Goal: Information Seeking & Learning: Learn about a topic

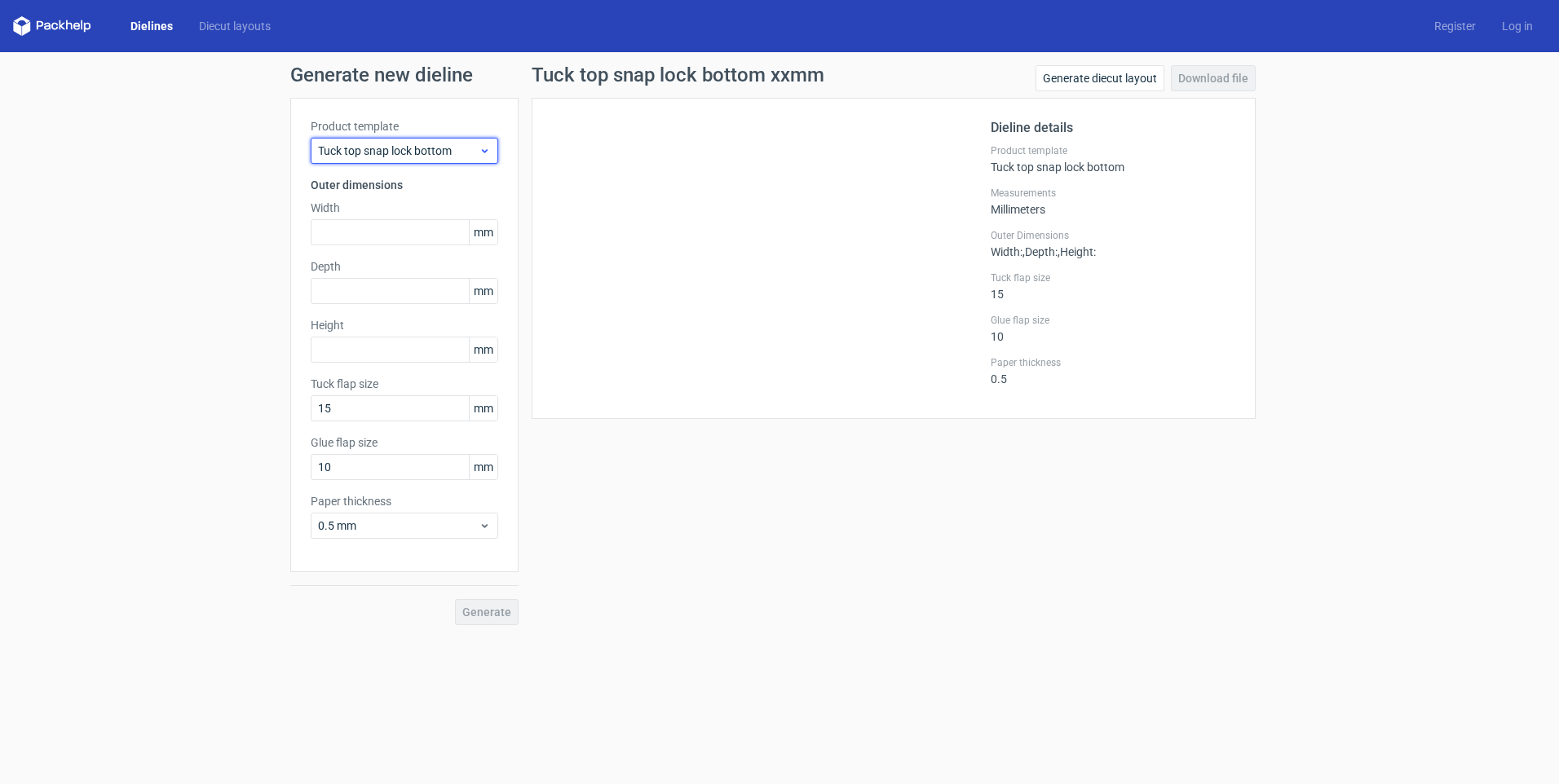
click at [394, 153] on span "Tuck top snap lock bottom" at bounding box center [398, 150] width 160 height 16
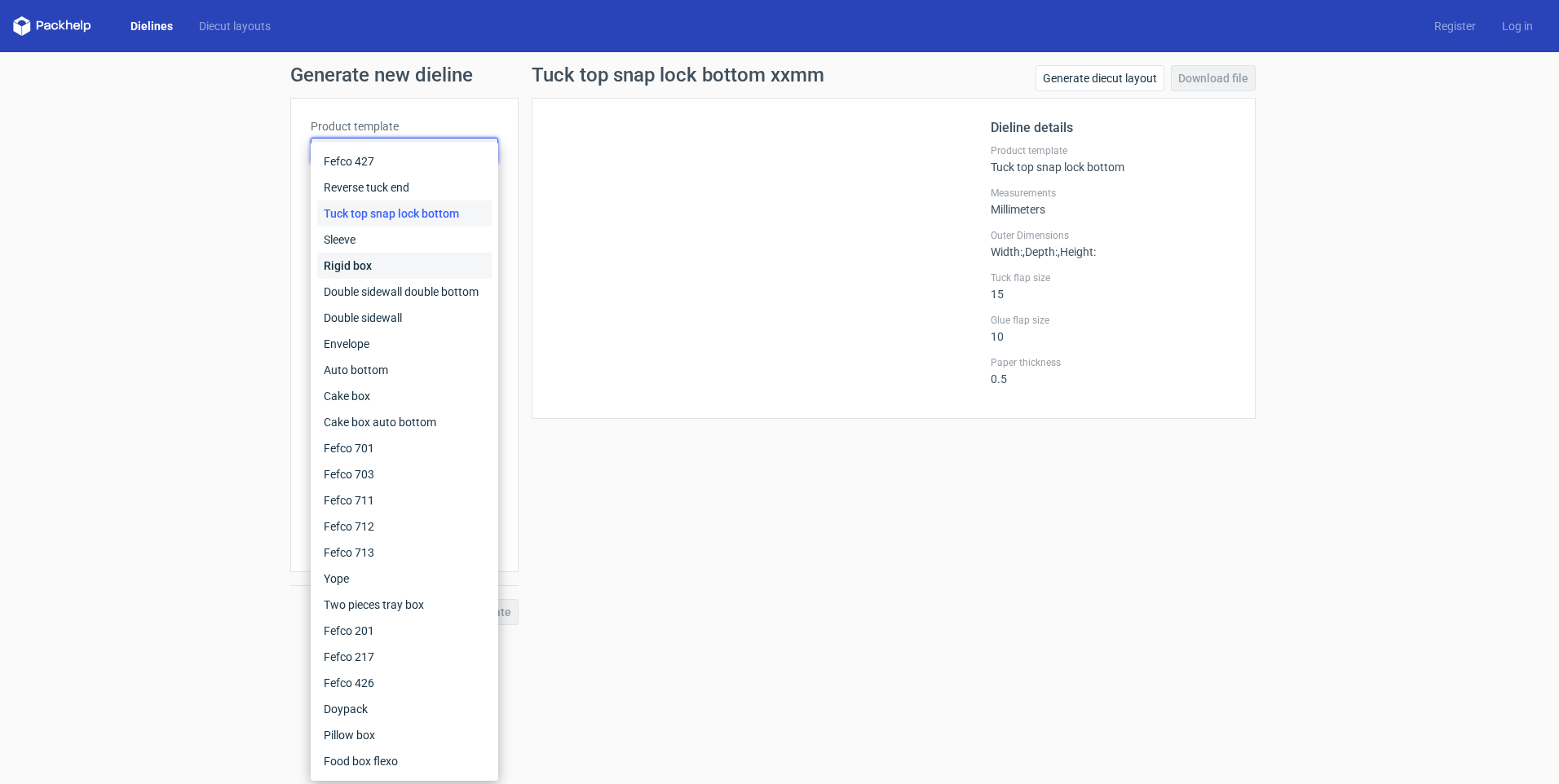
click at [372, 261] on div "Rigid box" at bounding box center [404, 265] width 175 height 26
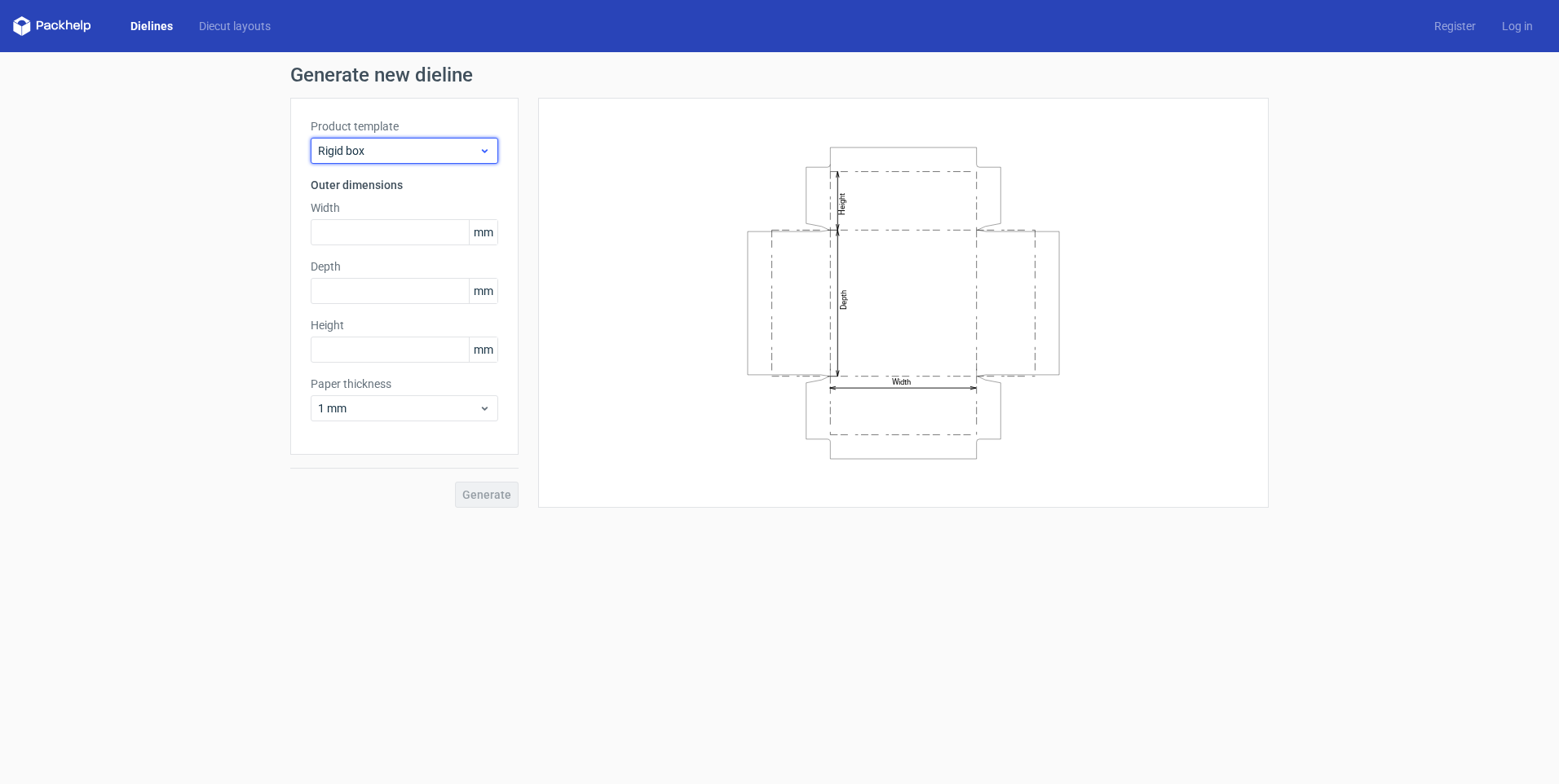
click at [345, 152] on span "Rigid box" at bounding box center [398, 150] width 160 height 16
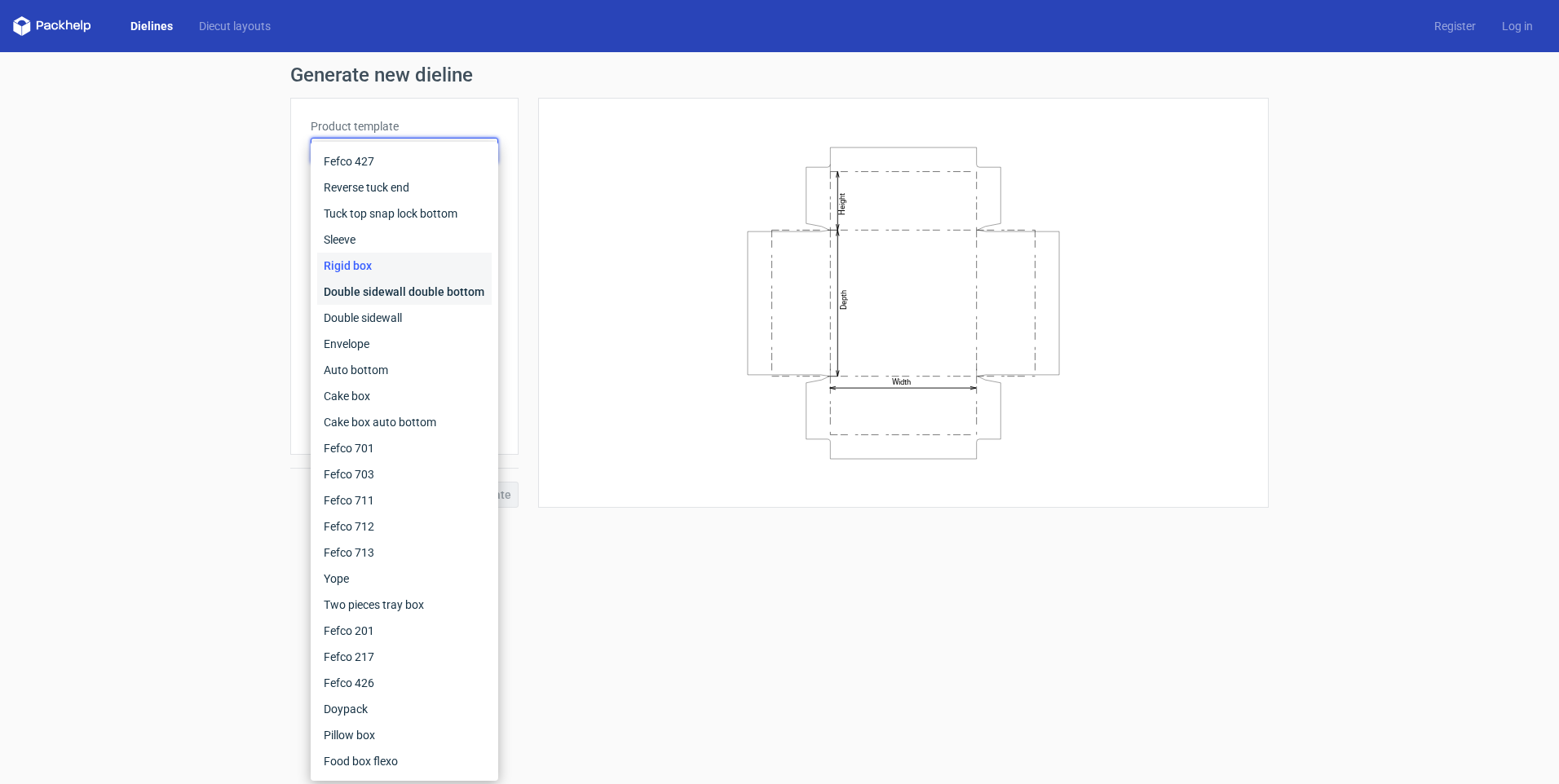
click at [384, 299] on div "Double sidewall double bottom" at bounding box center [404, 291] width 175 height 26
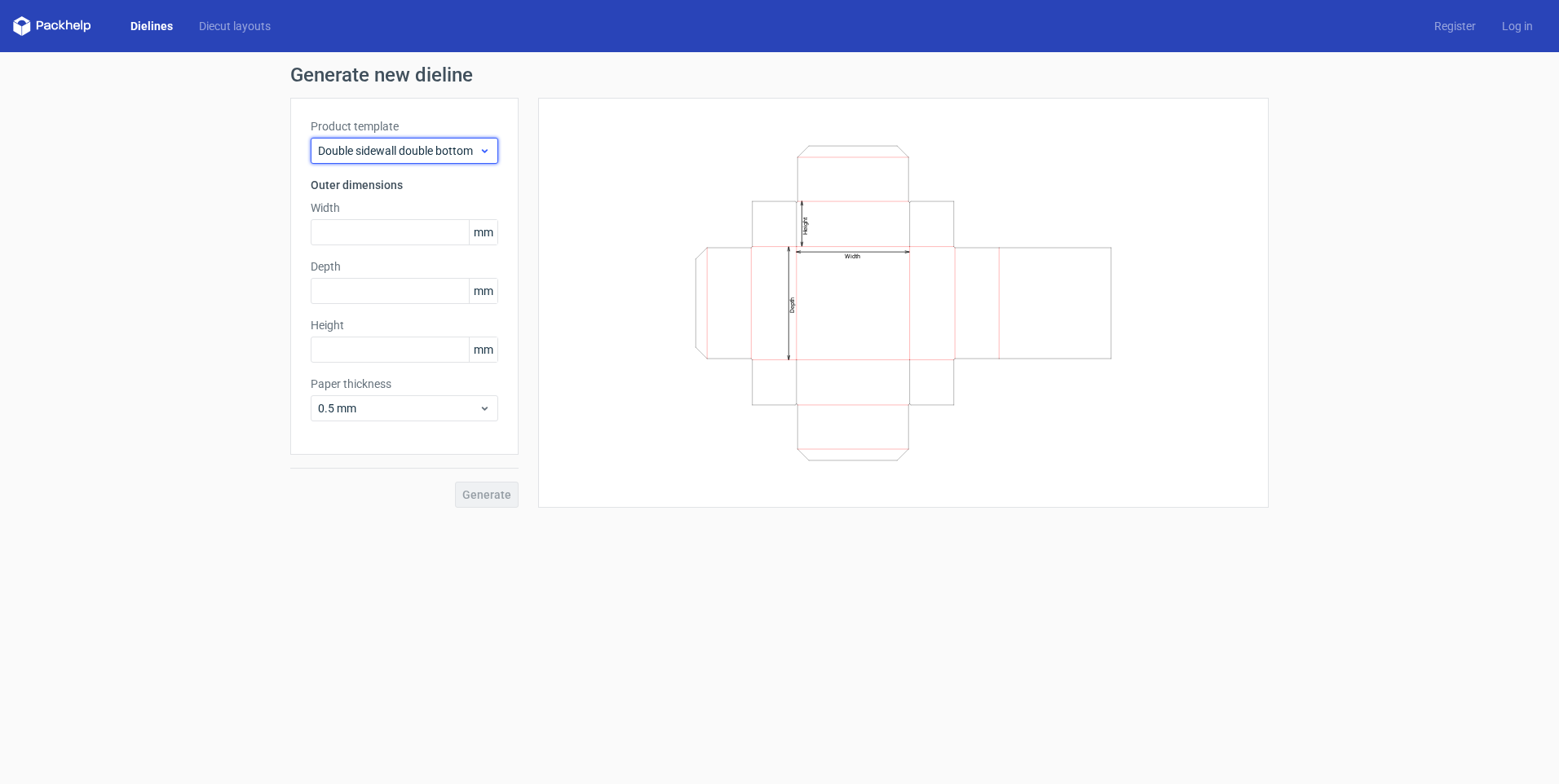
click at [394, 147] on span "Double sidewall double bottom" at bounding box center [398, 150] width 160 height 16
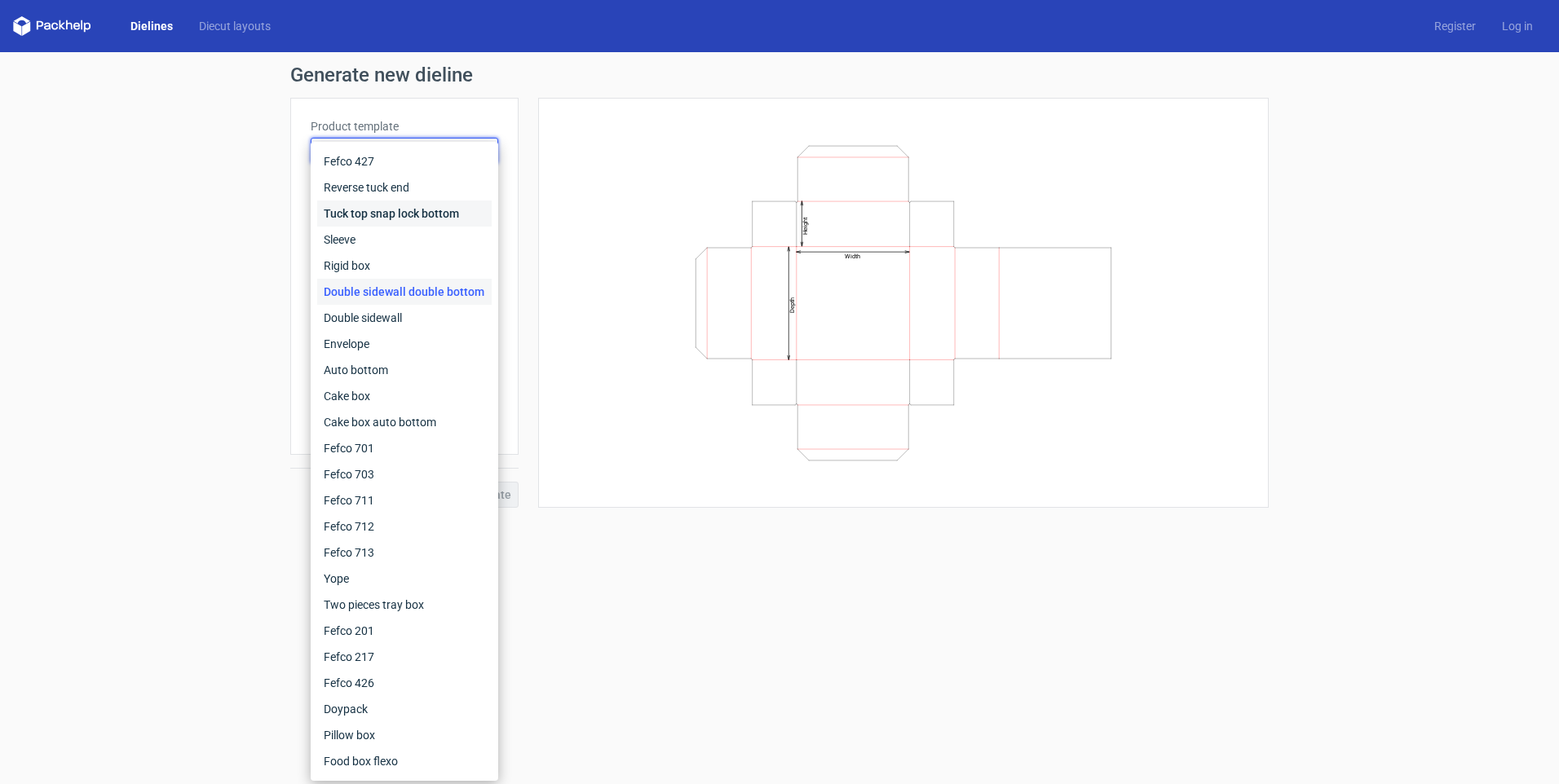
click at [409, 213] on div "Tuck top snap lock bottom" at bounding box center [404, 213] width 175 height 26
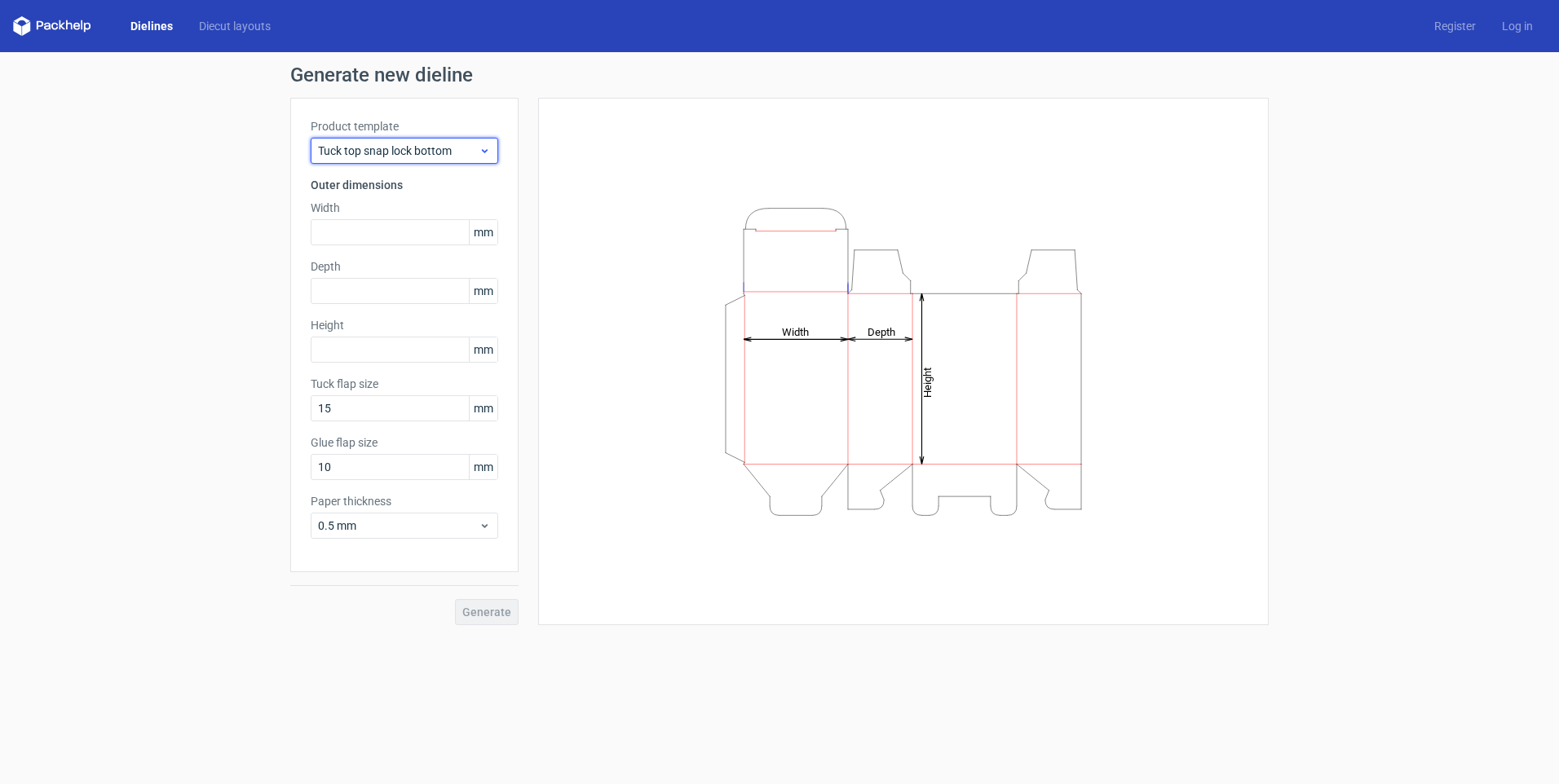
click at [406, 147] on span "Tuck top snap lock bottom" at bounding box center [398, 150] width 160 height 16
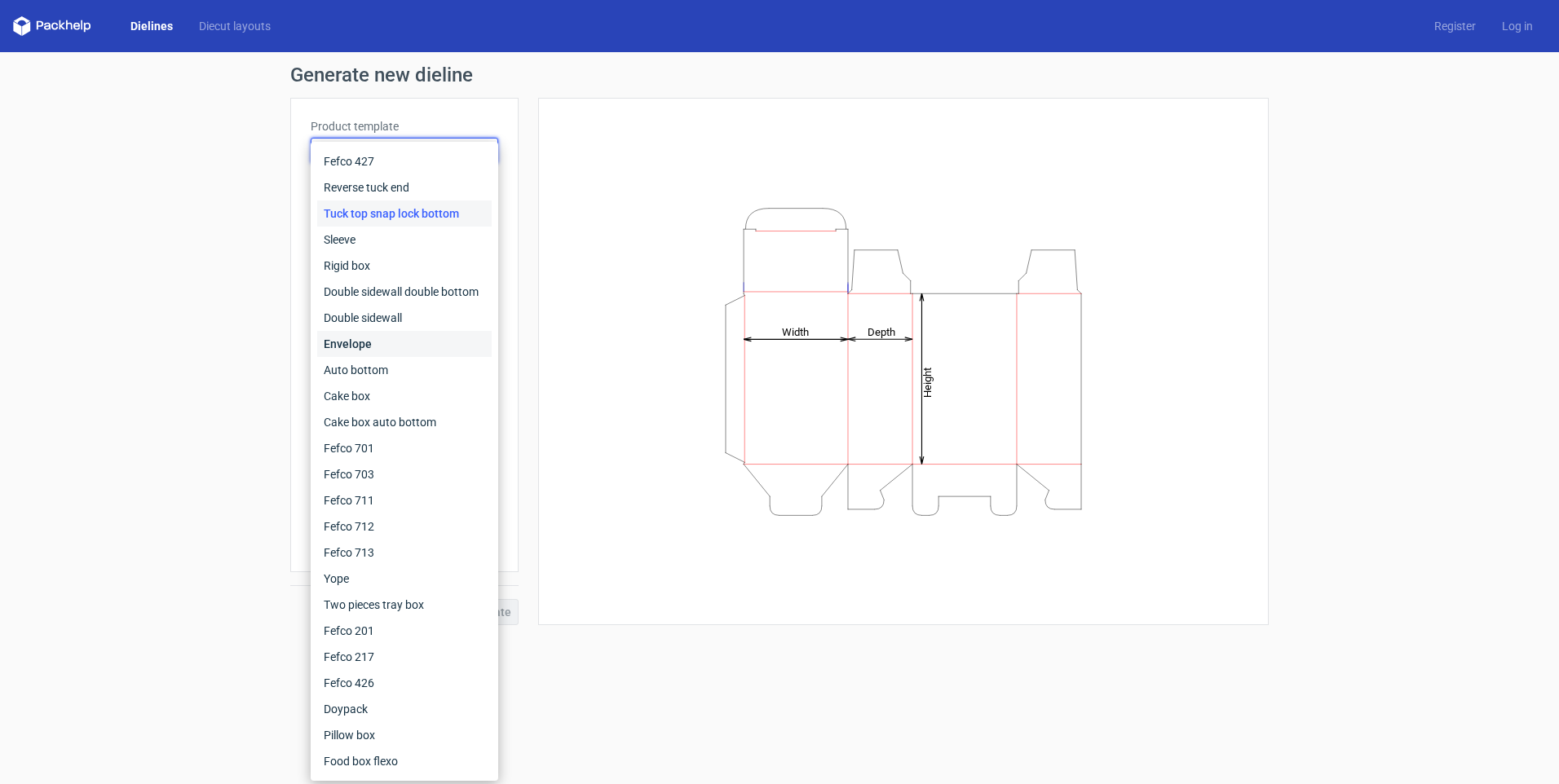
click at [359, 343] on div "Envelope" at bounding box center [404, 344] width 175 height 26
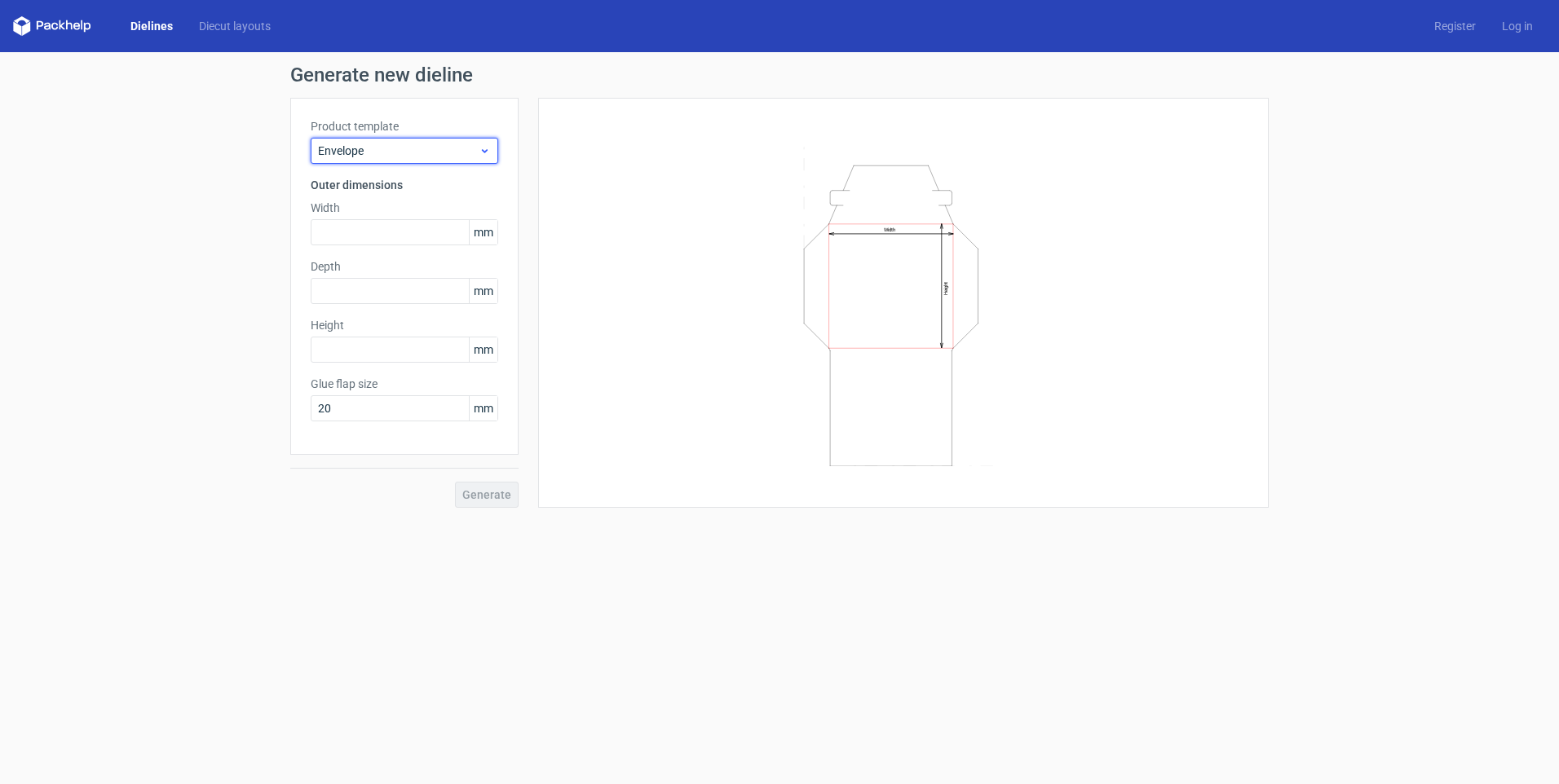
click at [402, 158] on span "Envelope" at bounding box center [398, 150] width 160 height 16
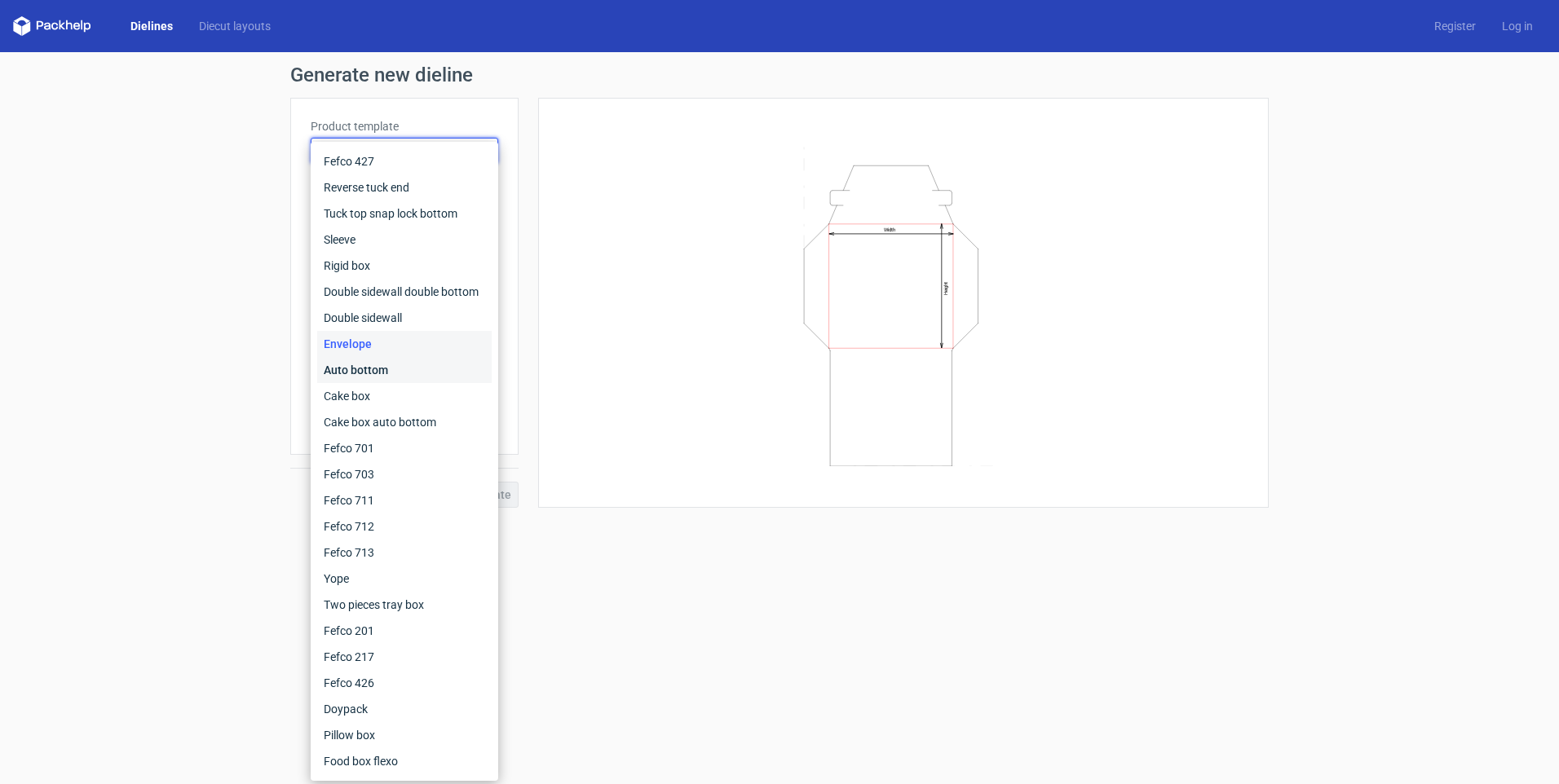
click at [388, 372] on div "Auto bottom" at bounding box center [404, 369] width 175 height 26
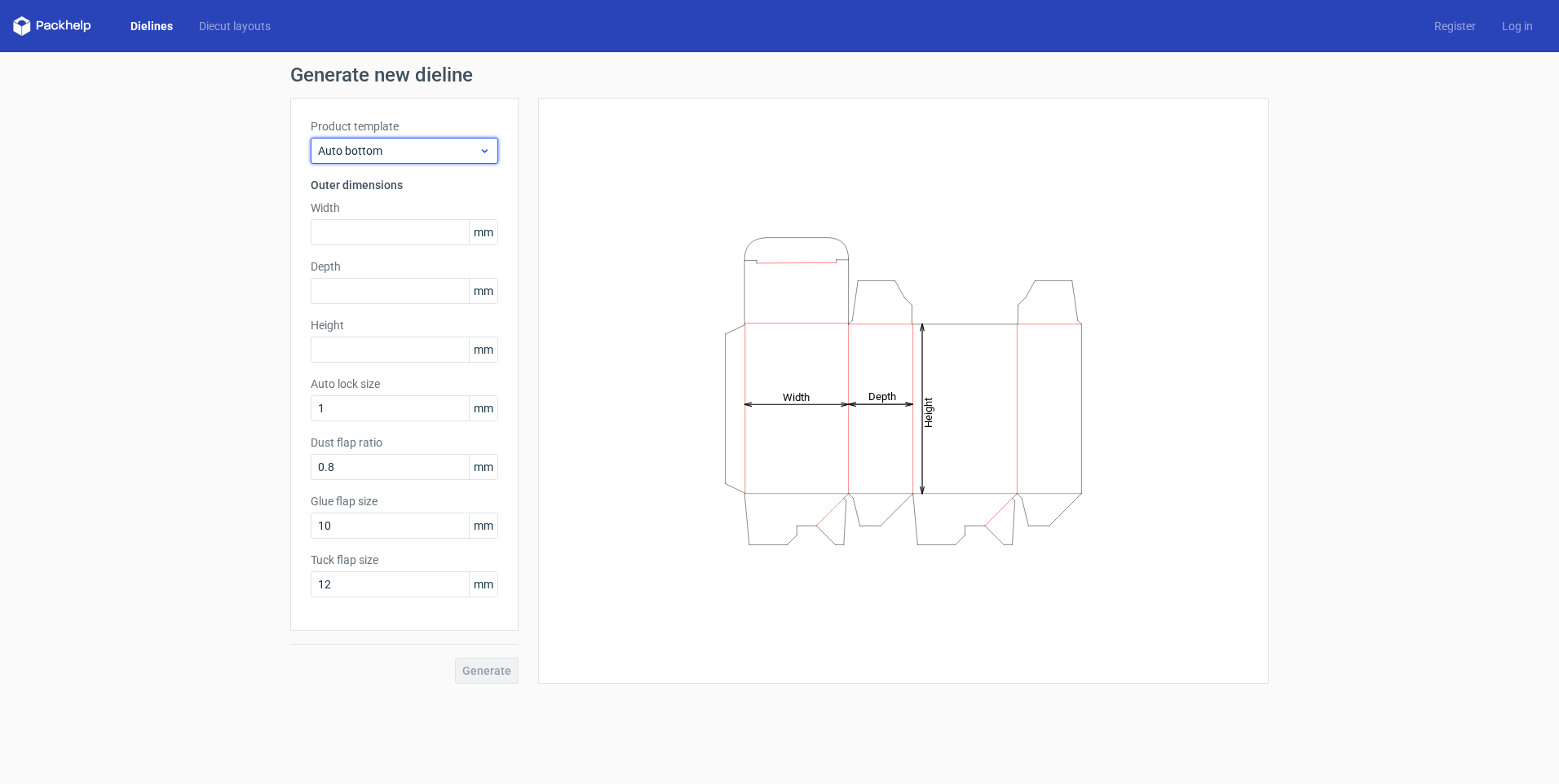
click at [389, 148] on span "Auto bottom" at bounding box center [398, 150] width 160 height 16
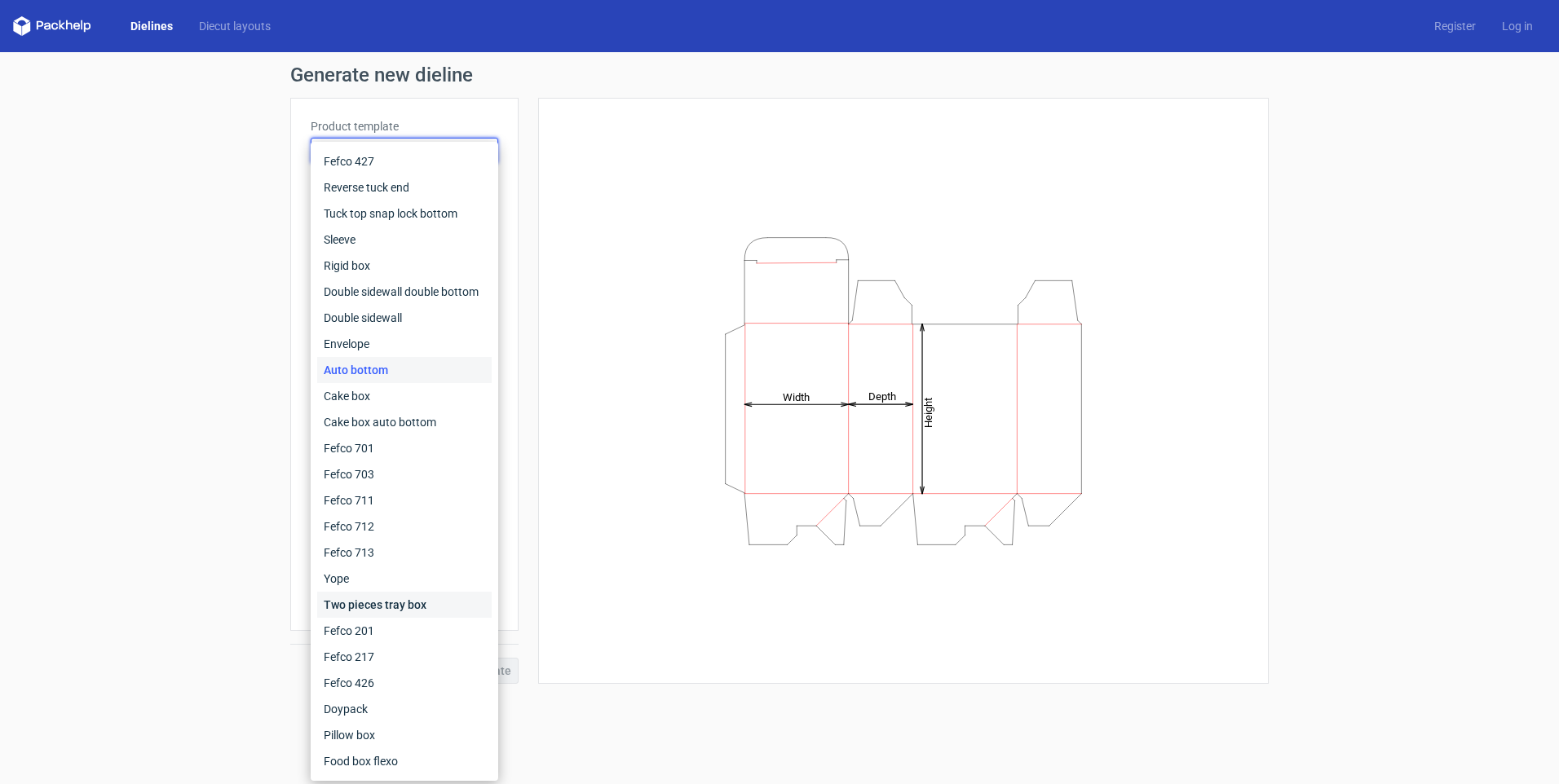
click at [402, 609] on div "Two pieces tray box" at bounding box center [404, 604] width 175 height 26
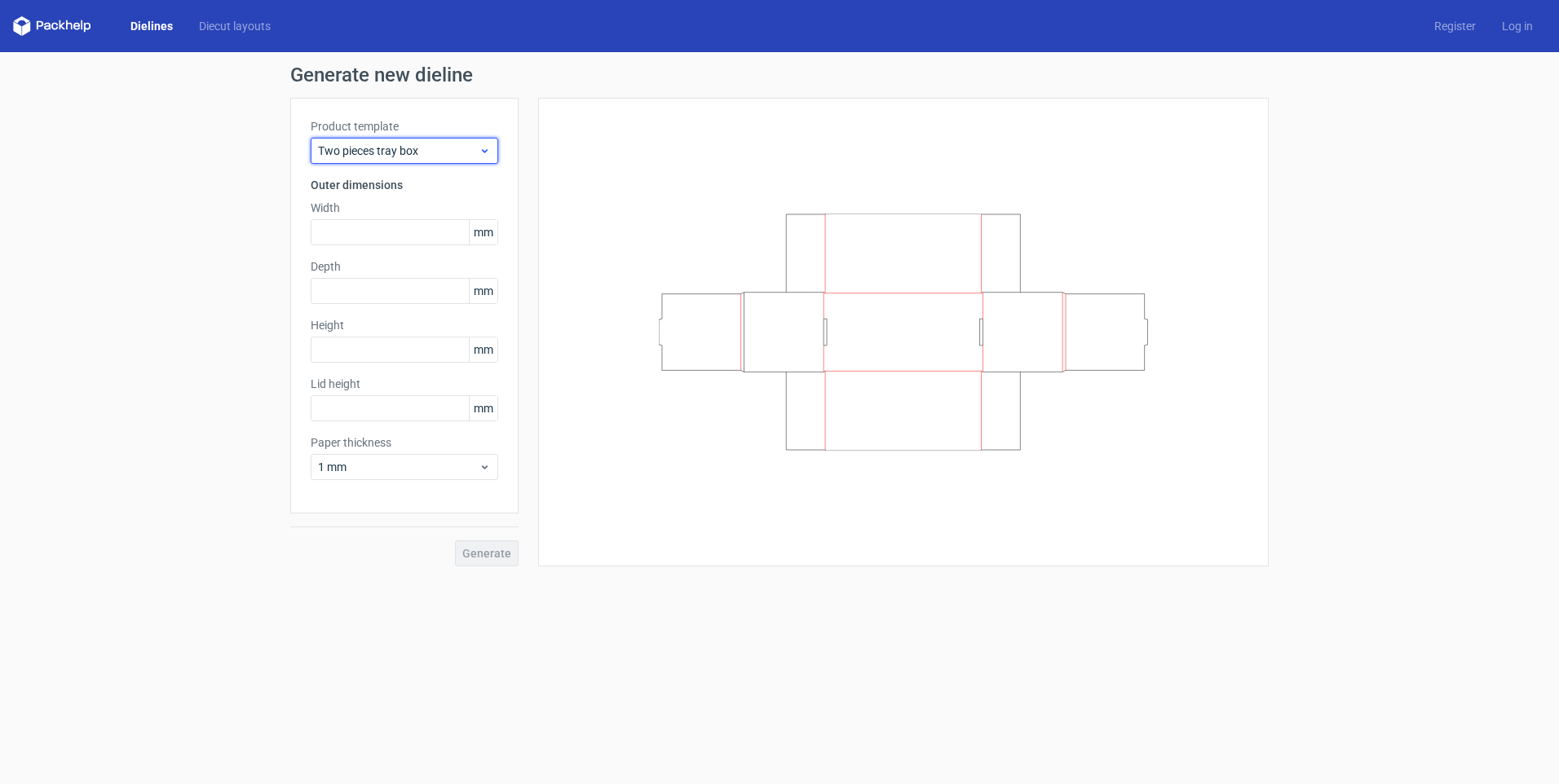
click at [383, 144] on span "Two pieces tray box" at bounding box center [398, 150] width 160 height 16
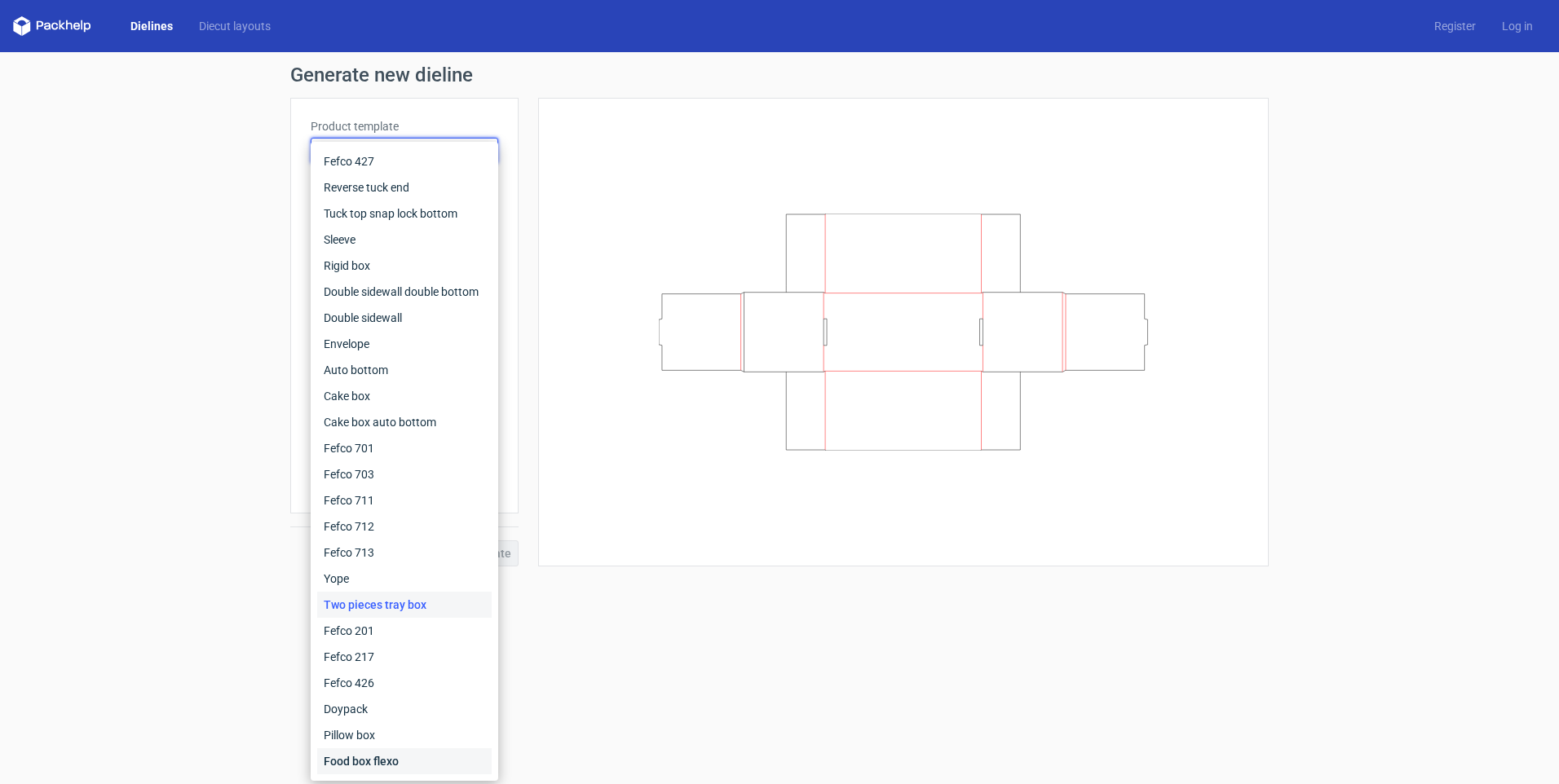
click at [378, 757] on div "Food box flexo" at bounding box center [404, 761] width 175 height 26
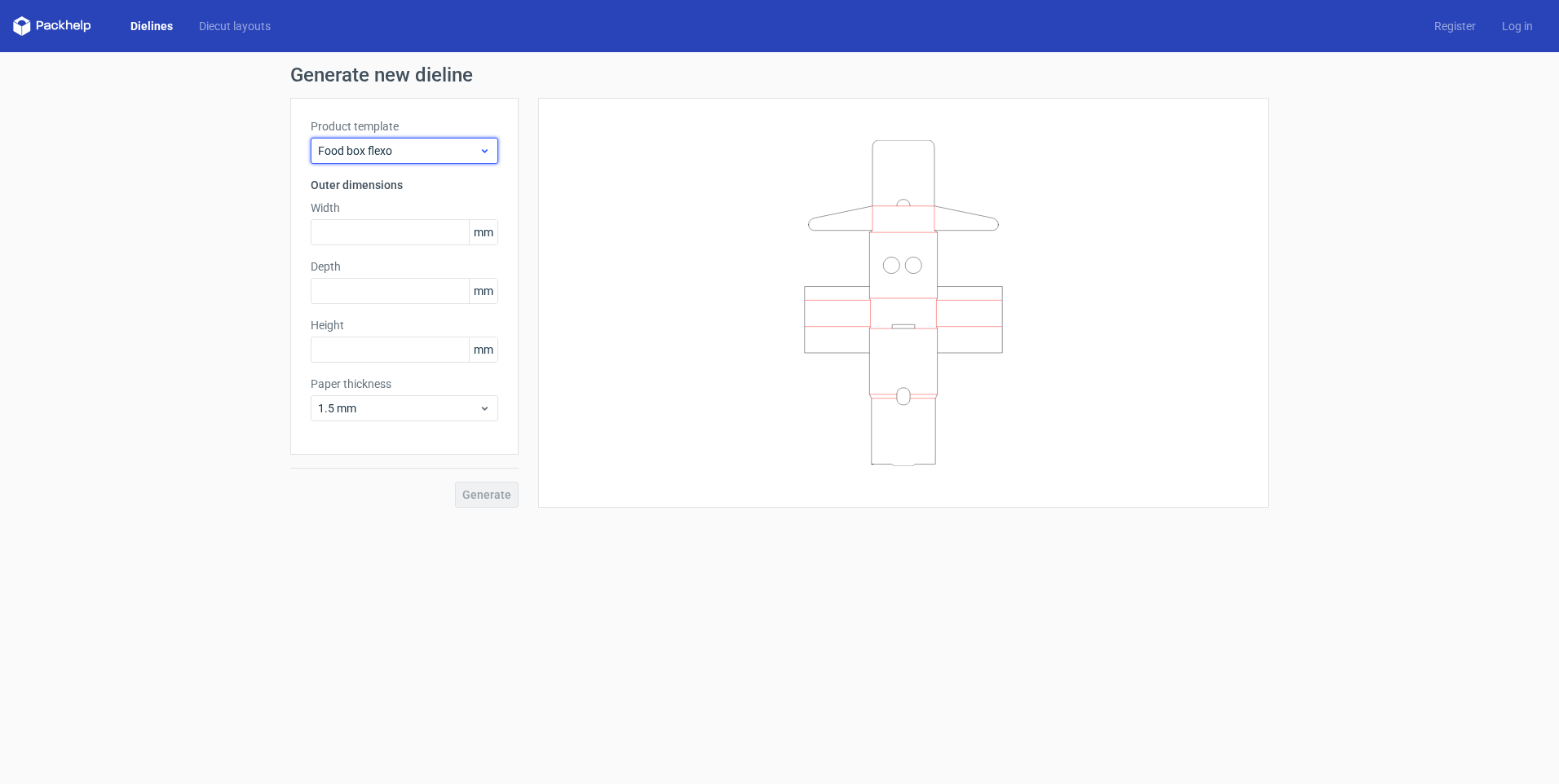
click at [402, 144] on span "Food box flexo" at bounding box center [398, 150] width 160 height 16
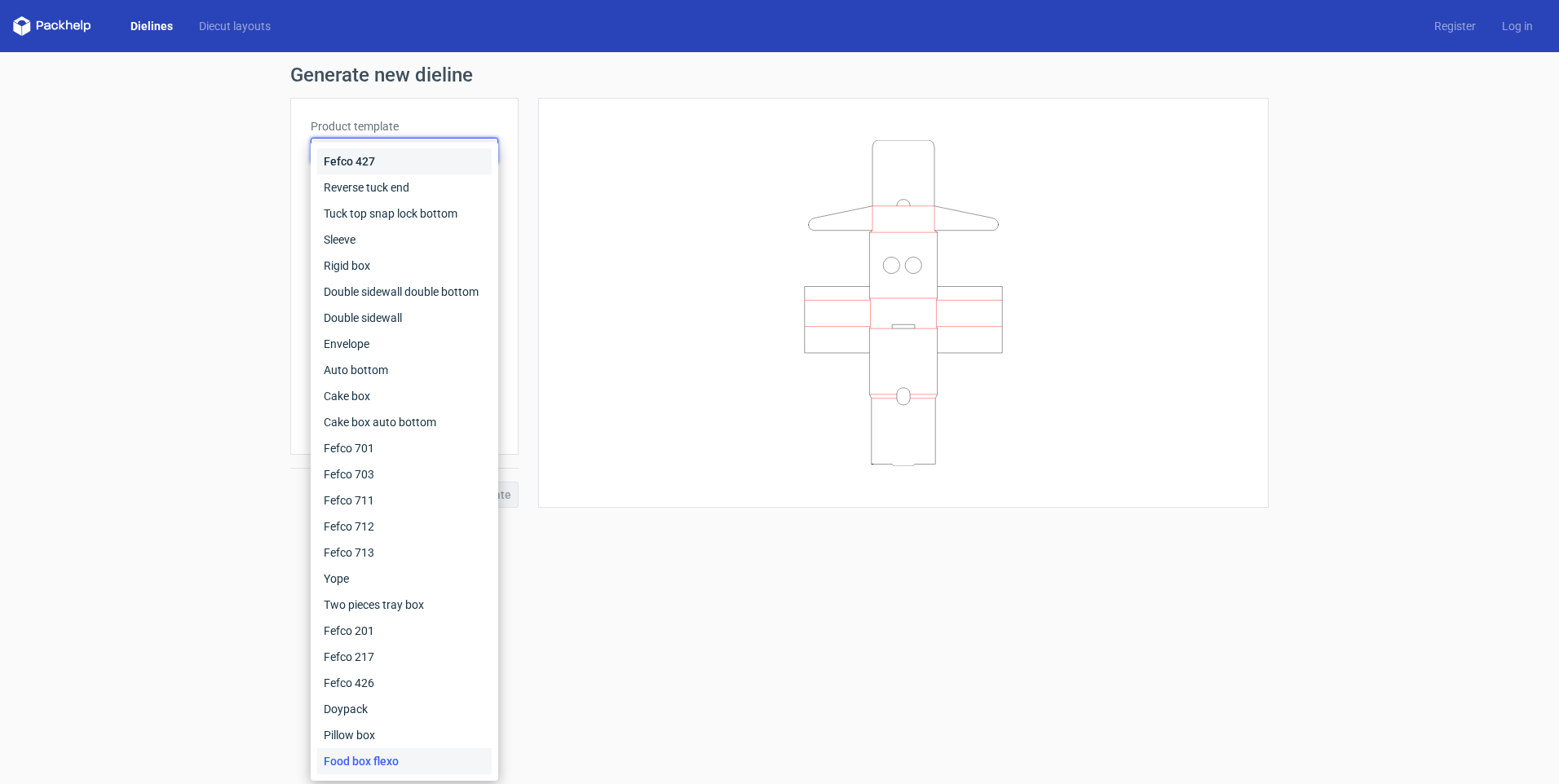
click at [364, 154] on div "Fefco 427" at bounding box center [404, 161] width 175 height 26
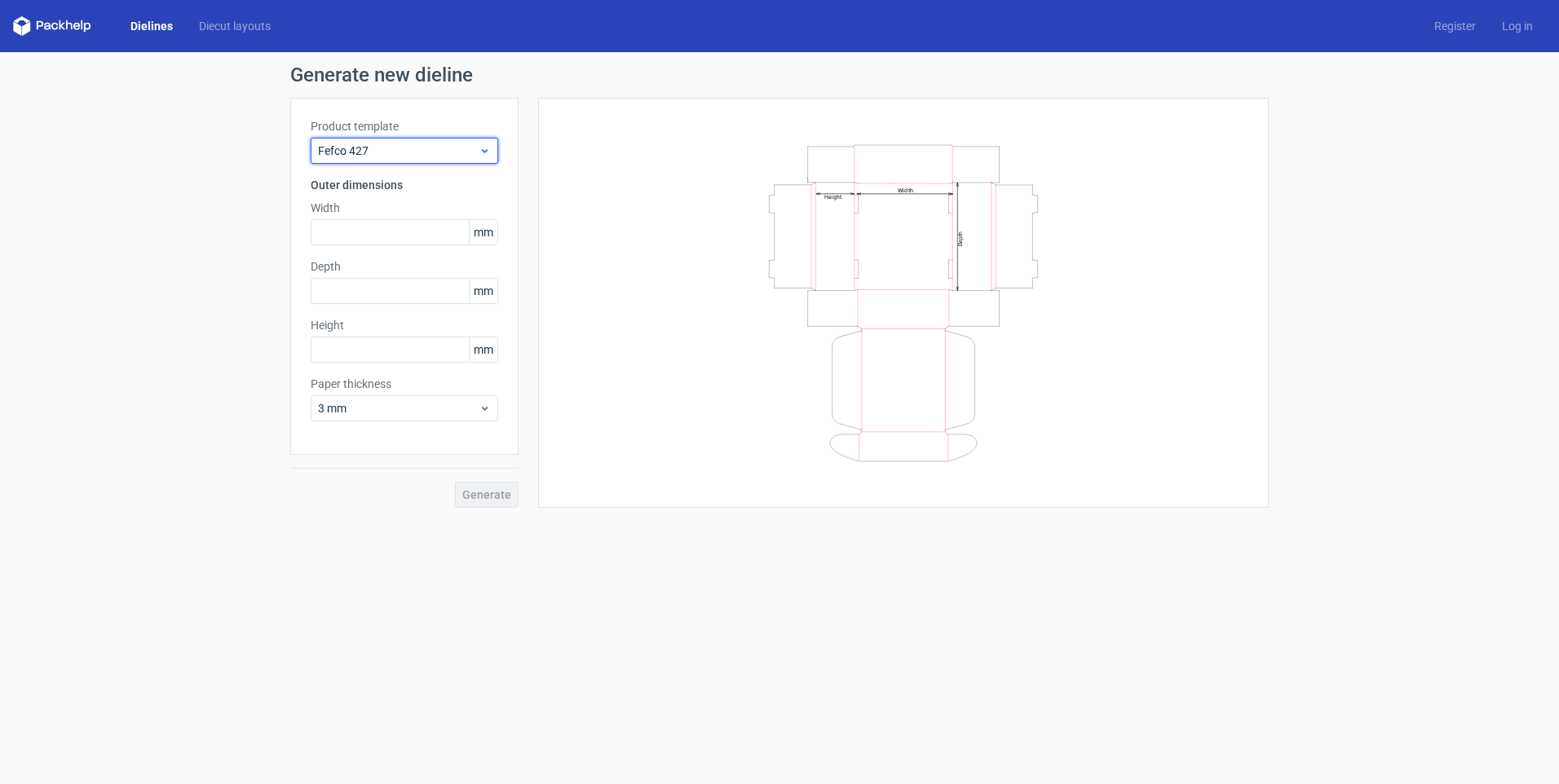
click at [402, 138] on div "Fefco 427" at bounding box center [404, 150] width 188 height 26
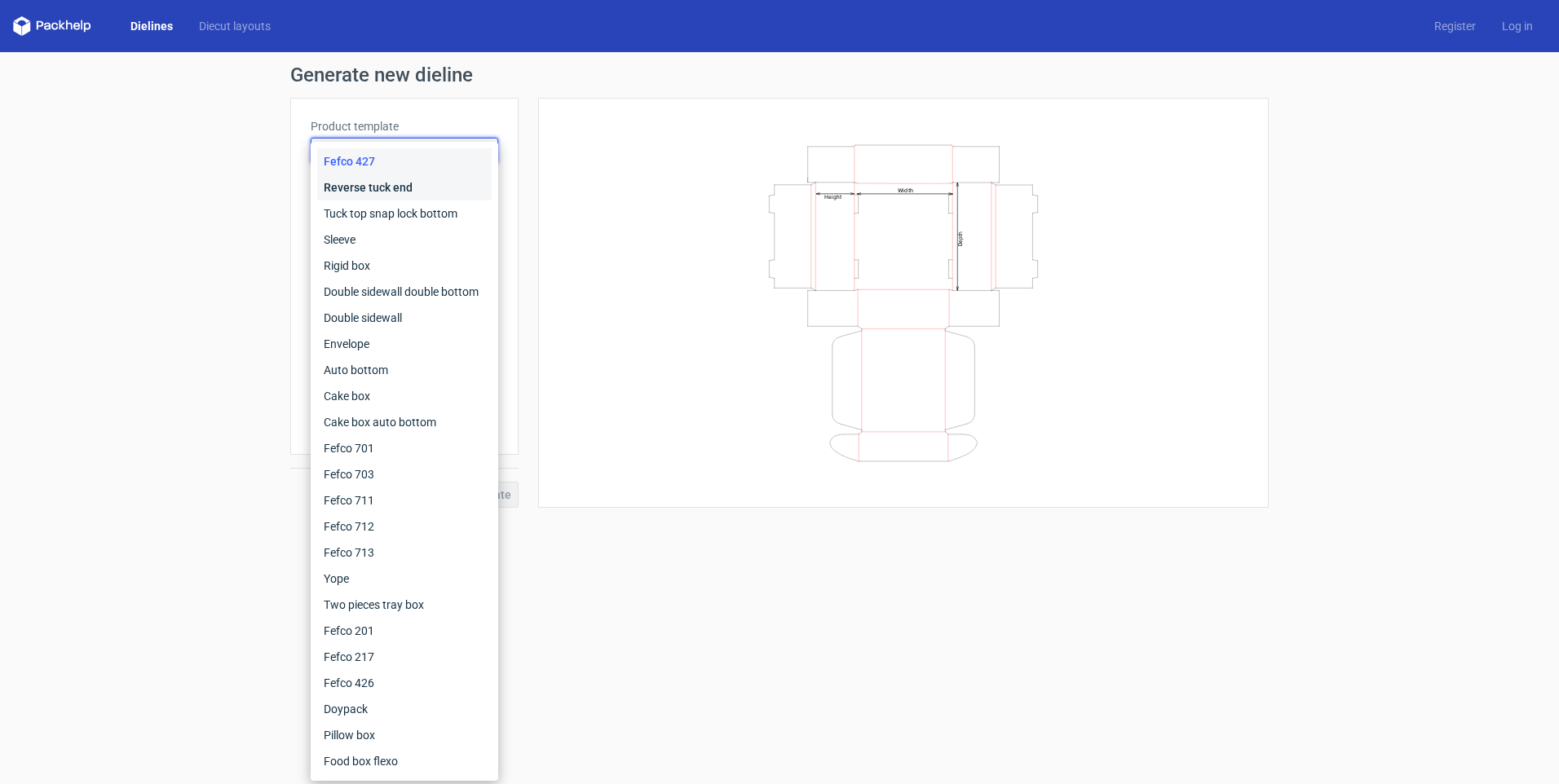
click at [391, 186] on div "Reverse tuck end" at bounding box center [404, 187] width 175 height 26
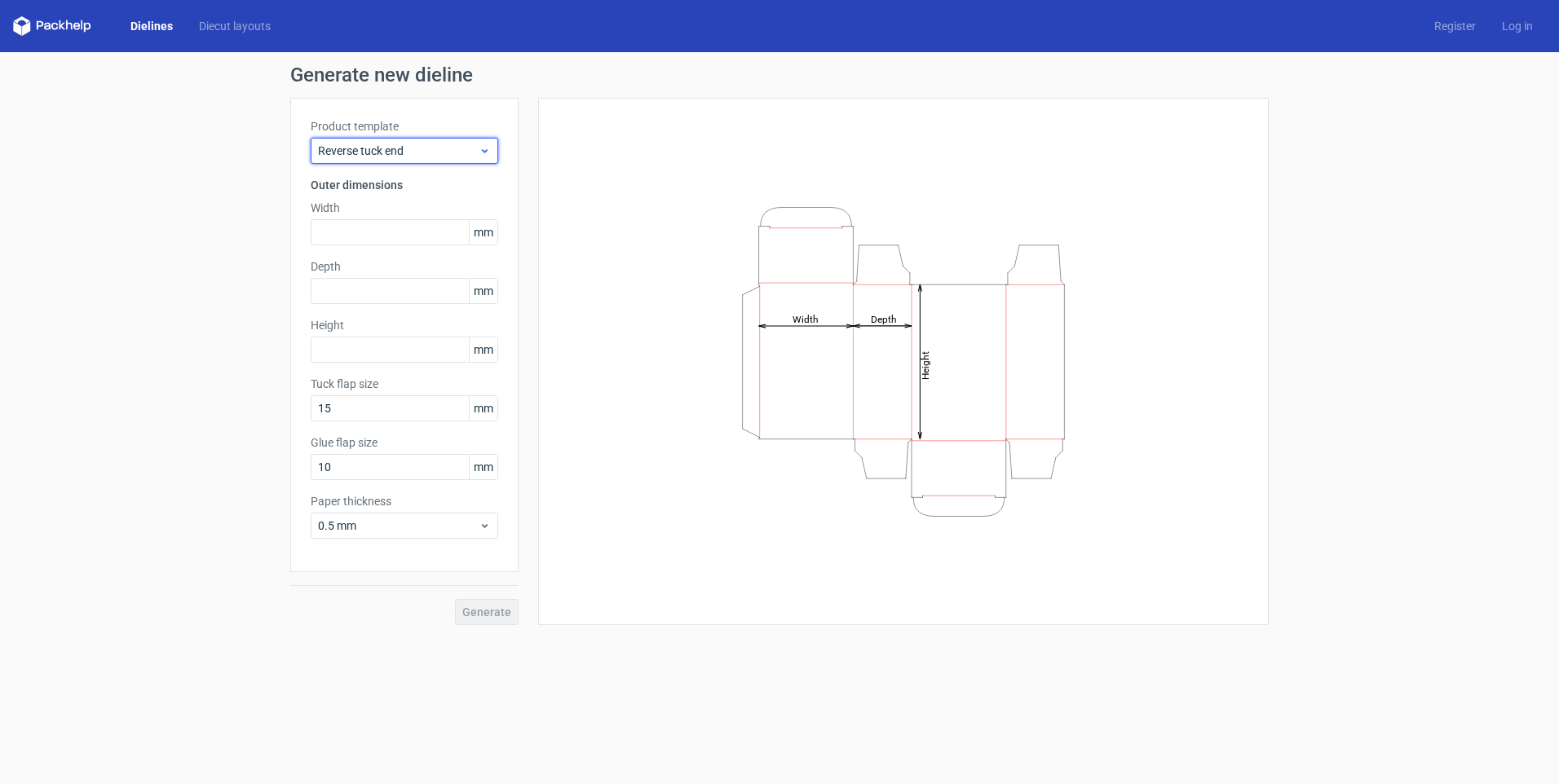
click at [393, 161] on div "Reverse tuck end" at bounding box center [404, 150] width 188 height 26
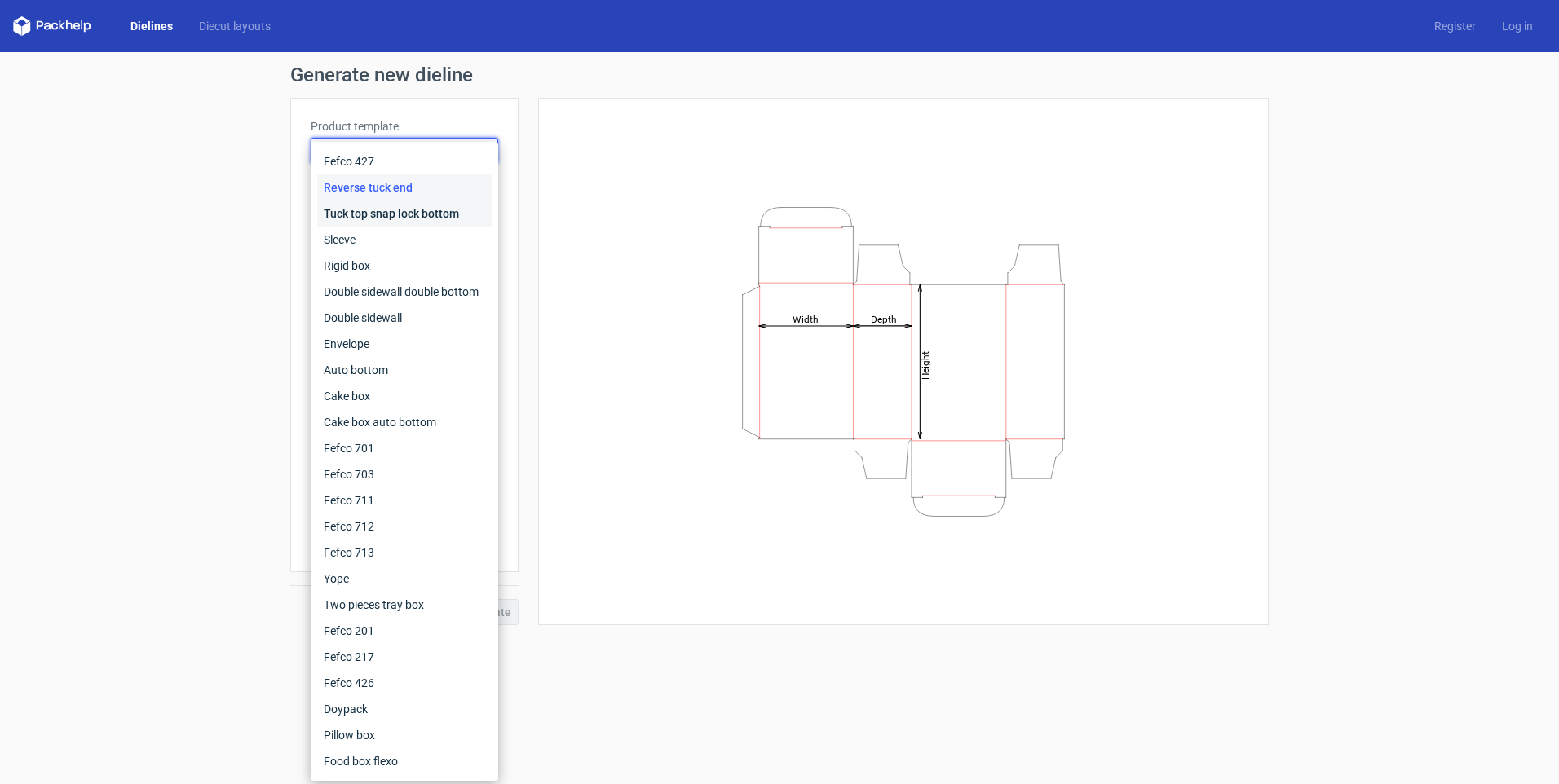
click at [383, 212] on div "Tuck top snap lock bottom" at bounding box center [404, 213] width 175 height 26
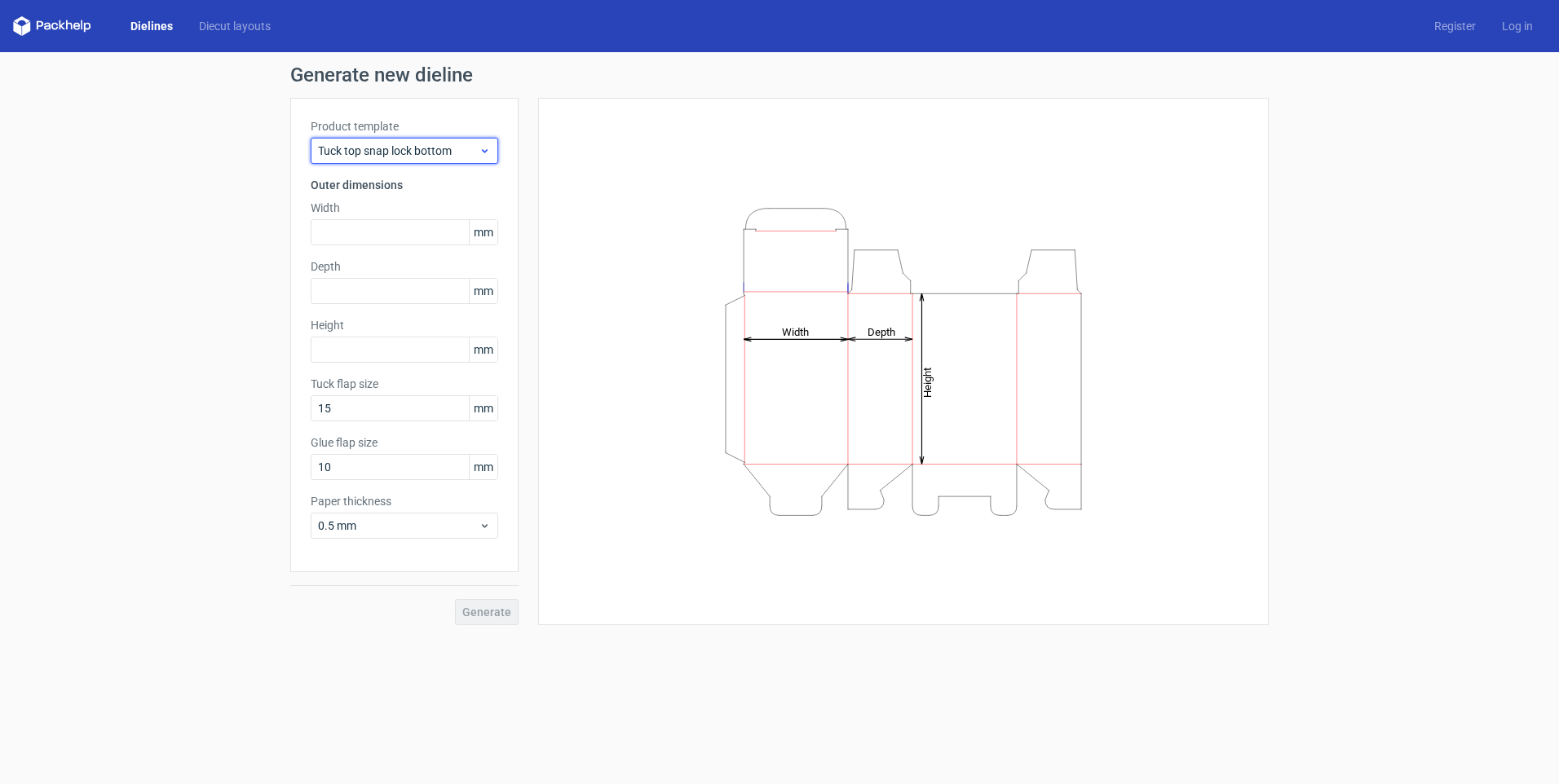
click at [390, 158] on span "Tuck top snap lock bottom" at bounding box center [398, 150] width 160 height 16
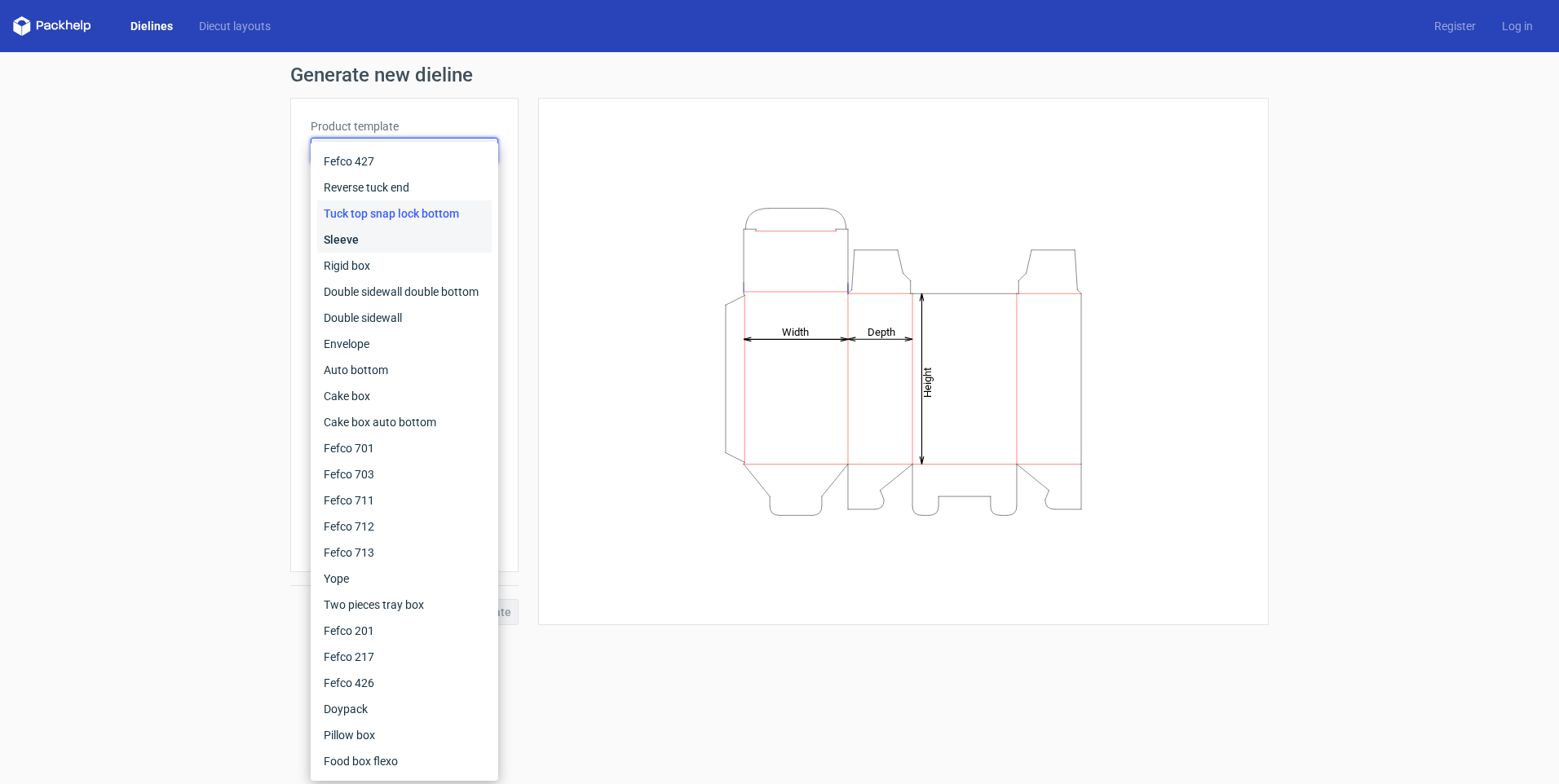
drag, startPoint x: 390, startPoint y: 158, endPoint x: 347, endPoint y: 239, distance: 91.7
click at [347, 239] on div "Sleeve" at bounding box center [404, 239] width 175 height 26
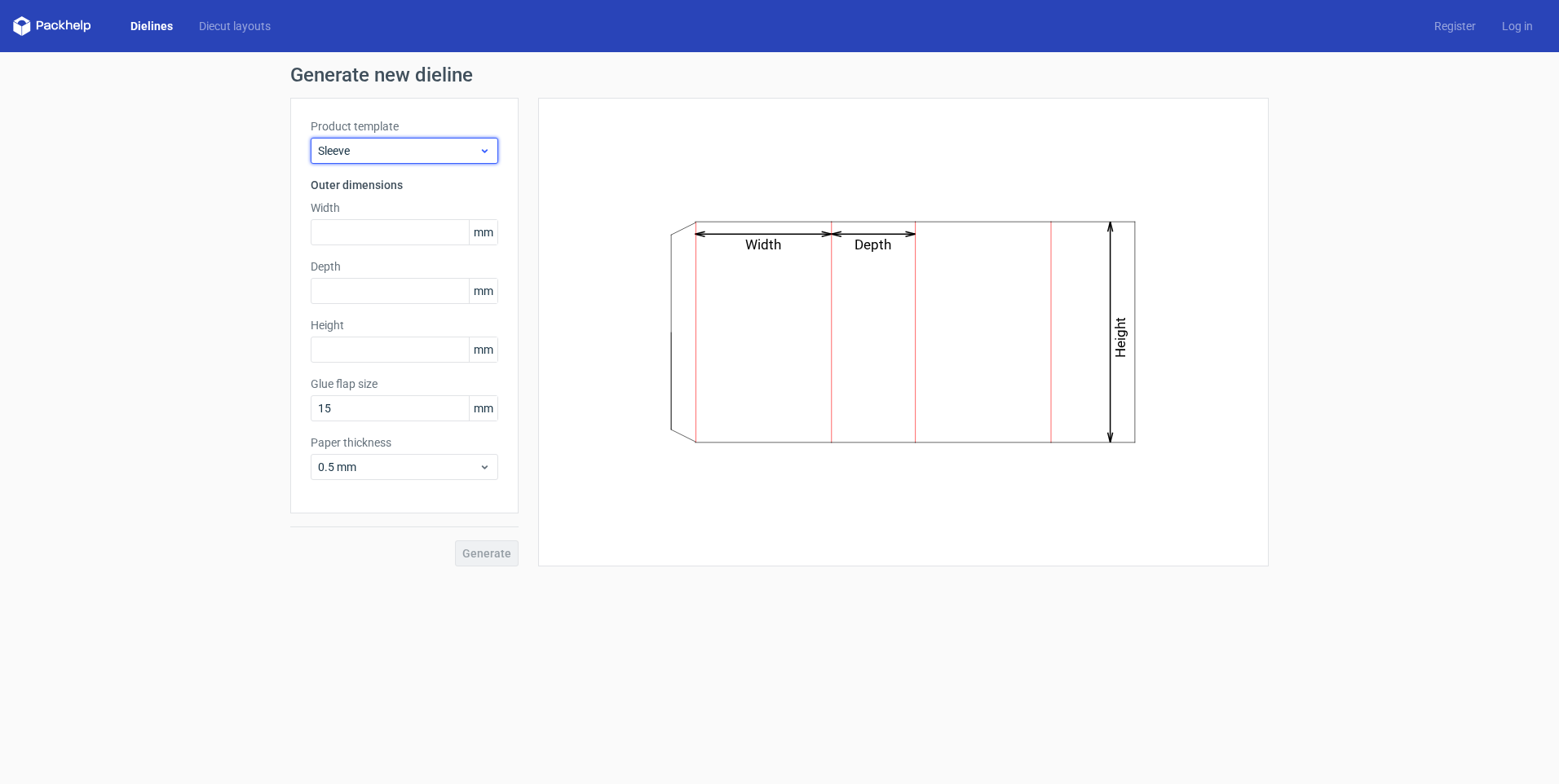
click at [388, 147] on span "Sleeve" at bounding box center [398, 150] width 160 height 16
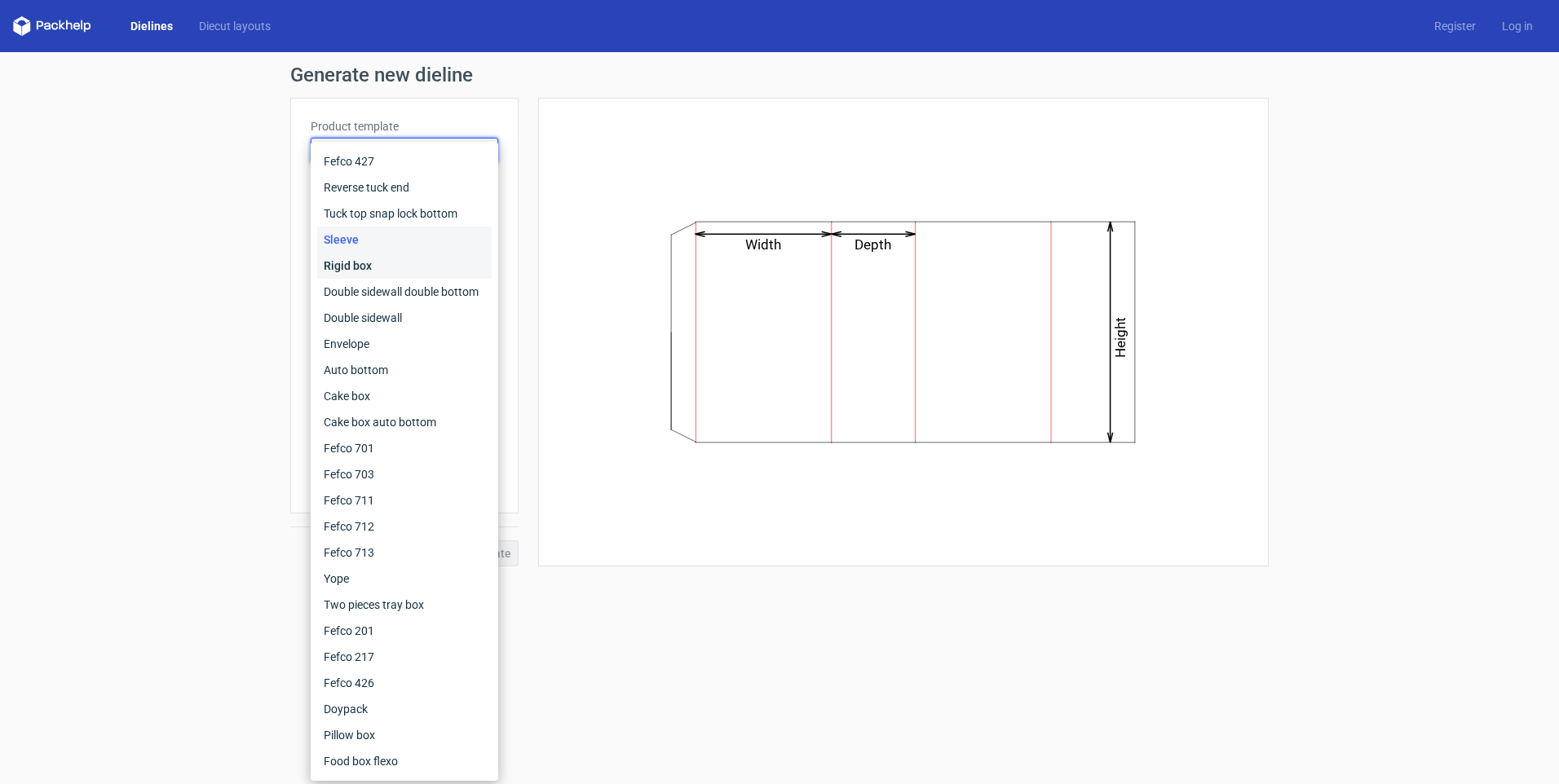
click at [359, 259] on div "Rigid box" at bounding box center [404, 265] width 175 height 26
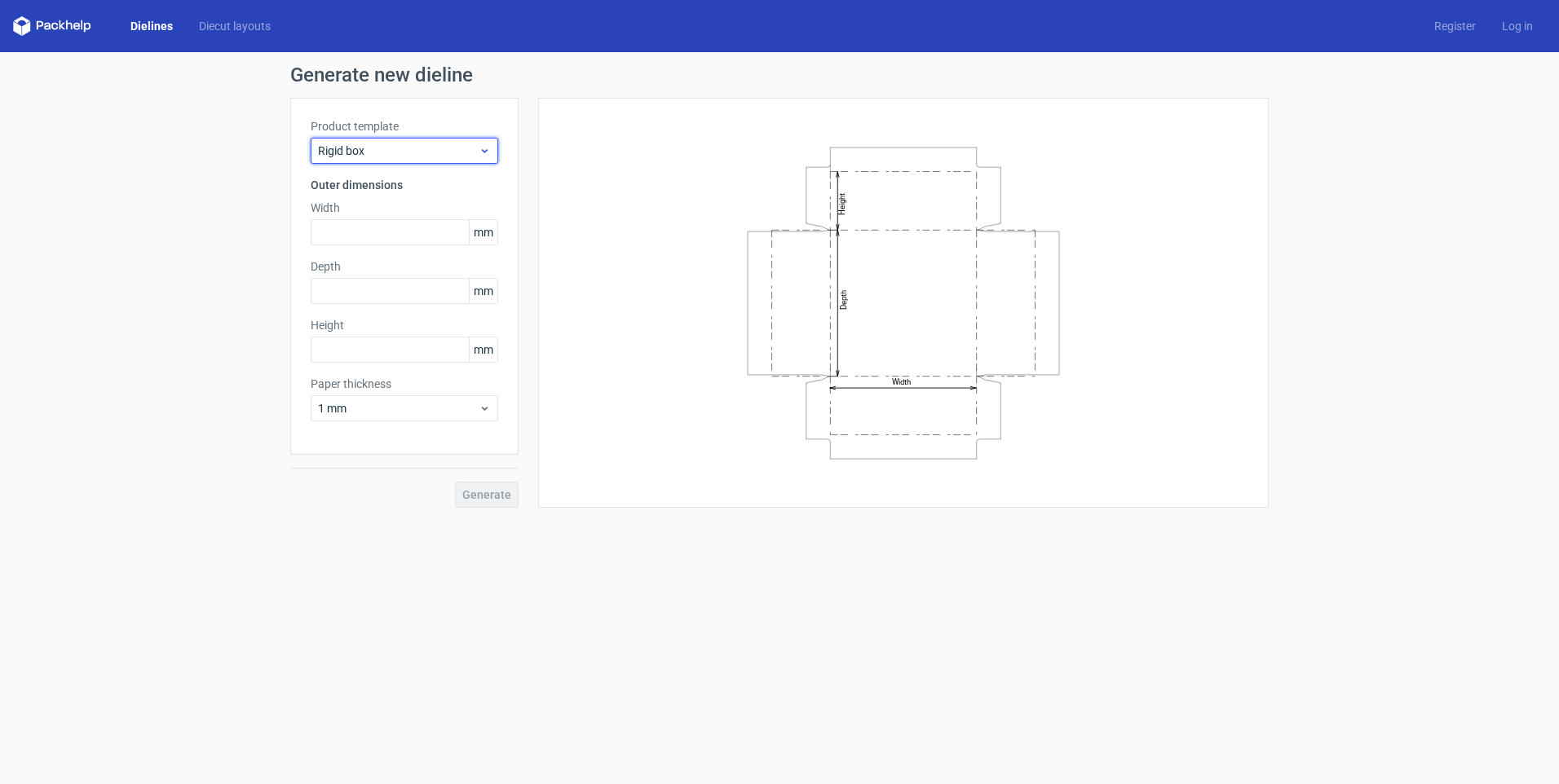
click at [373, 143] on span "Rigid box" at bounding box center [398, 150] width 160 height 16
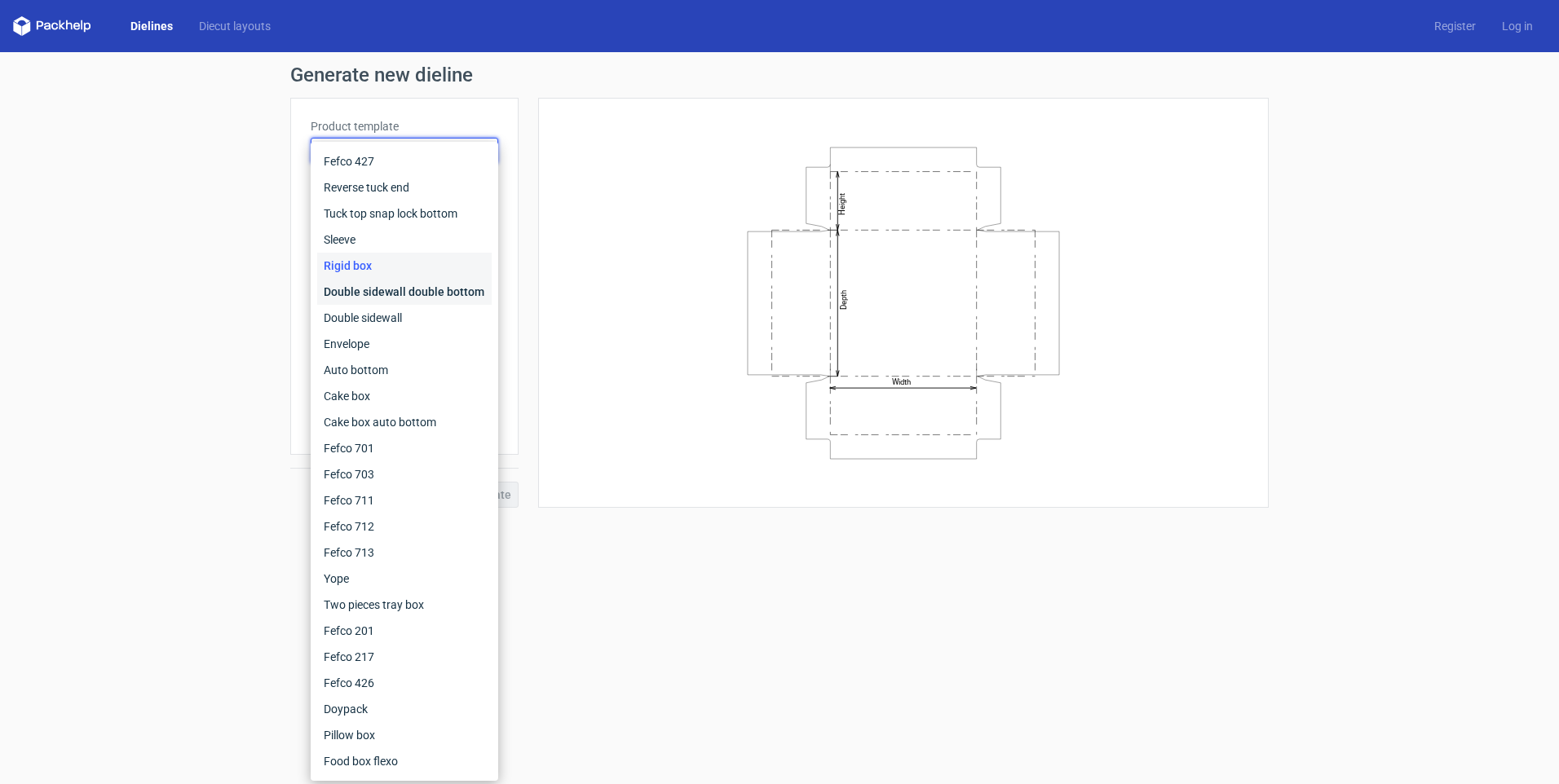
click at [357, 288] on div "Double sidewall double bottom" at bounding box center [404, 291] width 175 height 26
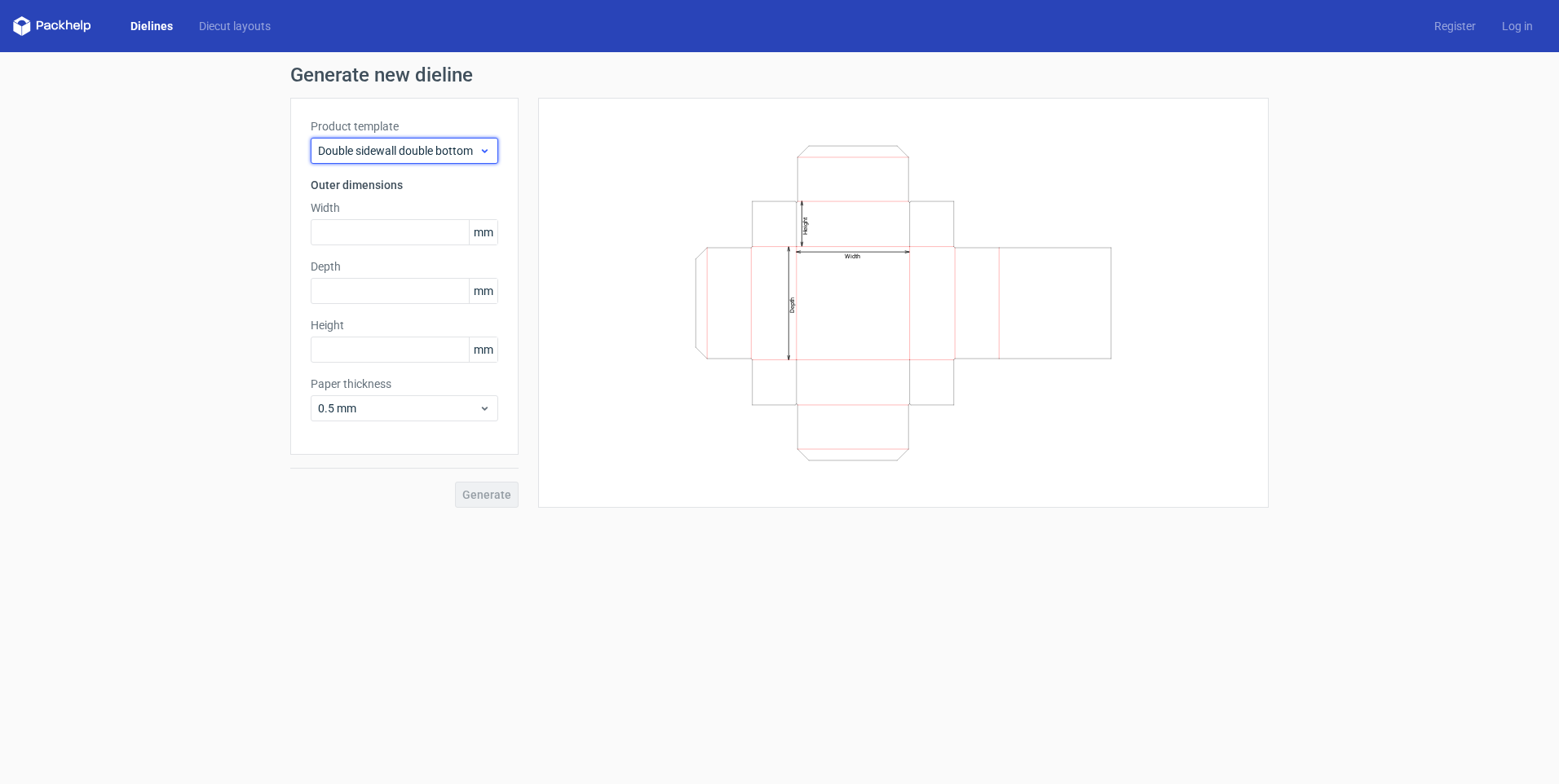
click at [390, 150] on span "Double sidewall double bottom" at bounding box center [398, 150] width 160 height 16
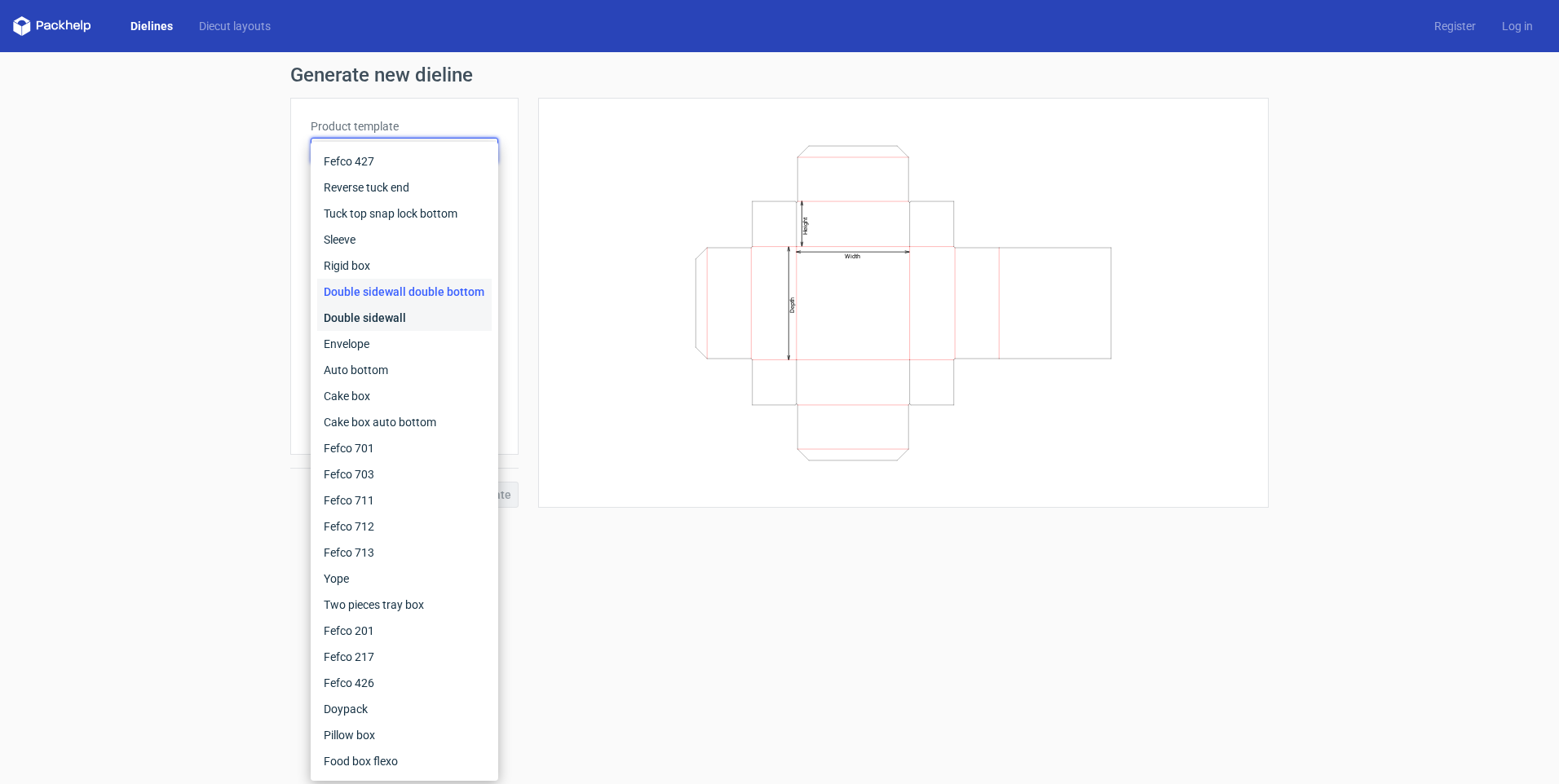
click at [401, 315] on div "Double sidewall" at bounding box center [404, 318] width 175 height 26
